Goal: Information Seeking & Learning: Find contact information

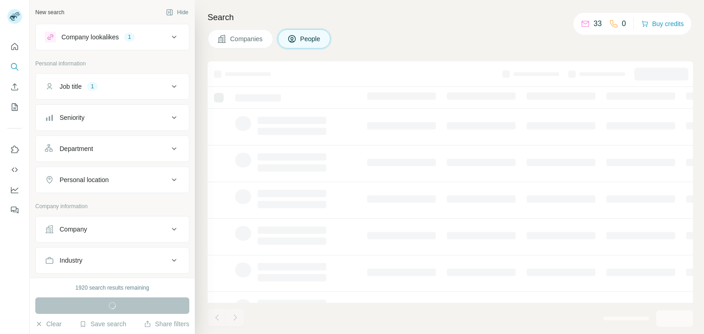
click at [170, 38] on icon at bounding box center [174, 37] width 11 height 11
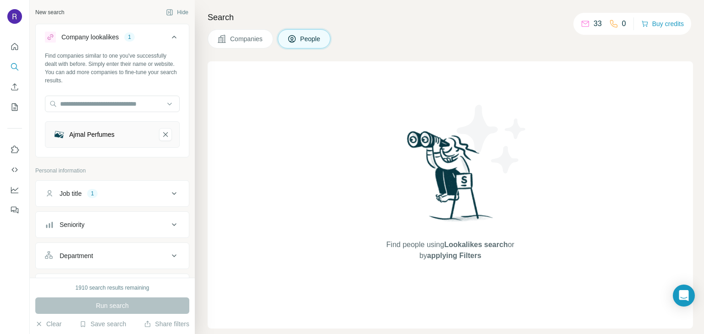
click at [169, 194] on icon at bounding box center [174, 193] width 11 height 11
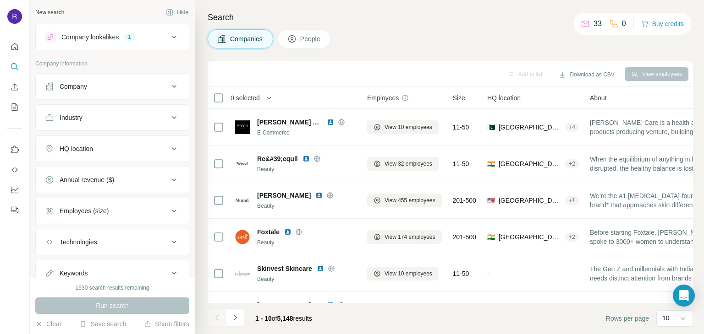
scroll to position [177, 0]
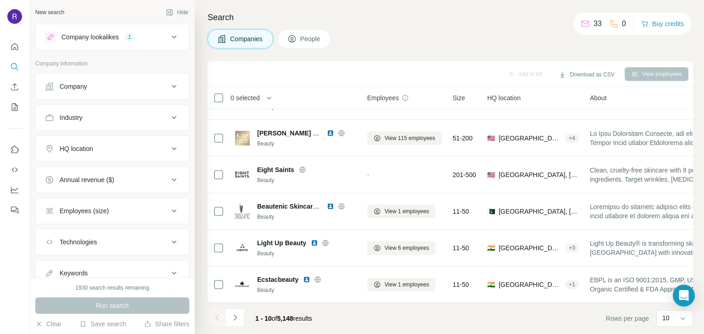
click at [169, 38] on icon at bounding box center [174, 37] width 11 height 11
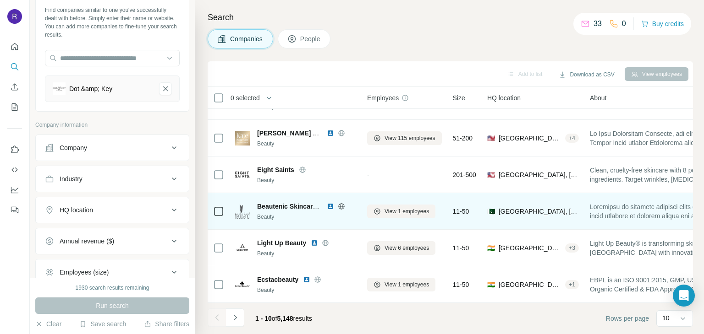
scroll to position [0, 0]
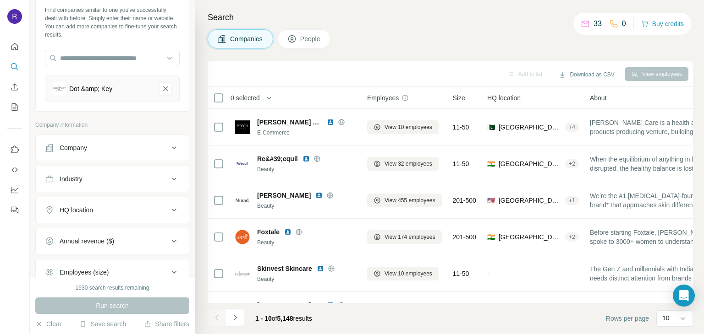
click at [319, 45] on button "People" at bounding box center [304, 38] width 53 height 19
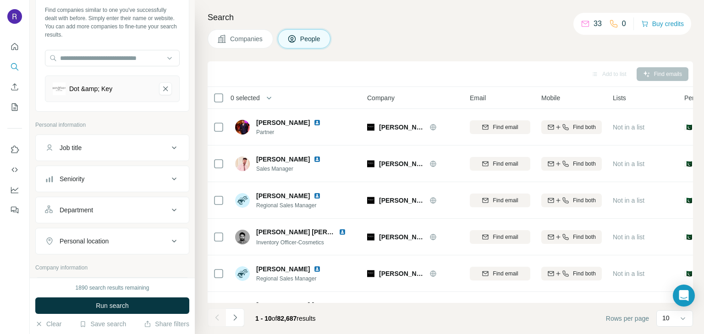
click at [253, 41] on span "Companies" at bounding box center [246, 38] width 33 height 9
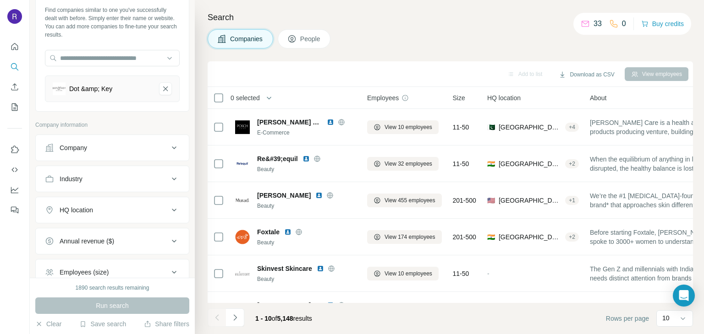
click at [289, 38] on icon at bounding box center [291, 38] width 7 height 7
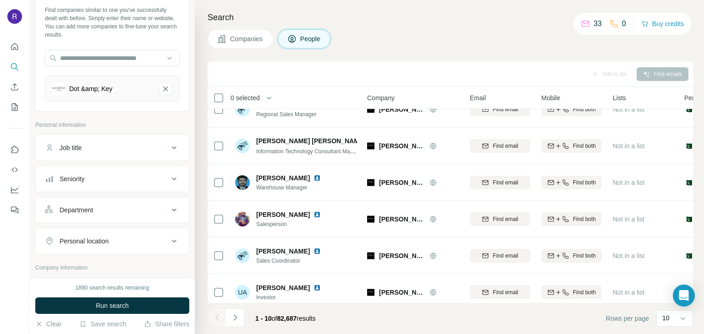
scroll to position [177, 0]
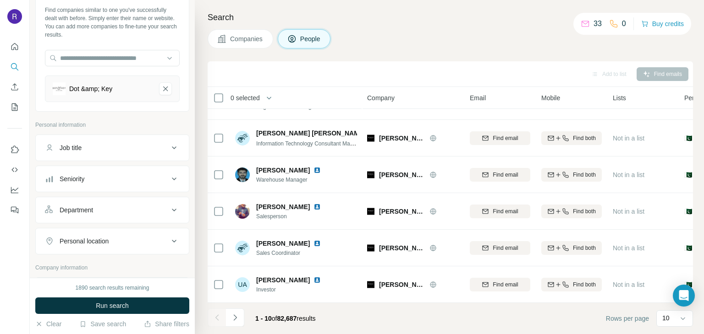
click at [255, 41] on span "Companies" at bounding box center [246, 38] width 33 height 9
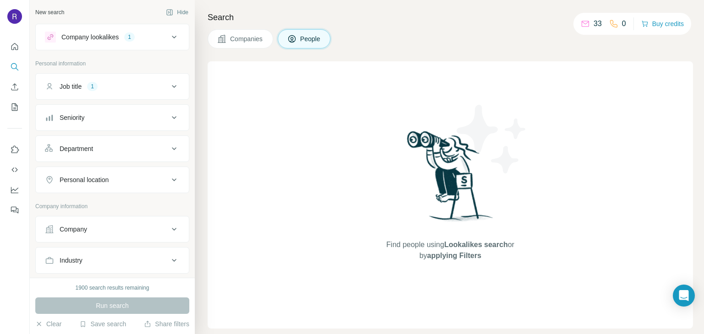
click at [101, 151] on div "Department" at bounding box center [107, 148] width 124 height 9
